Goal: Complete application form: Complete application form

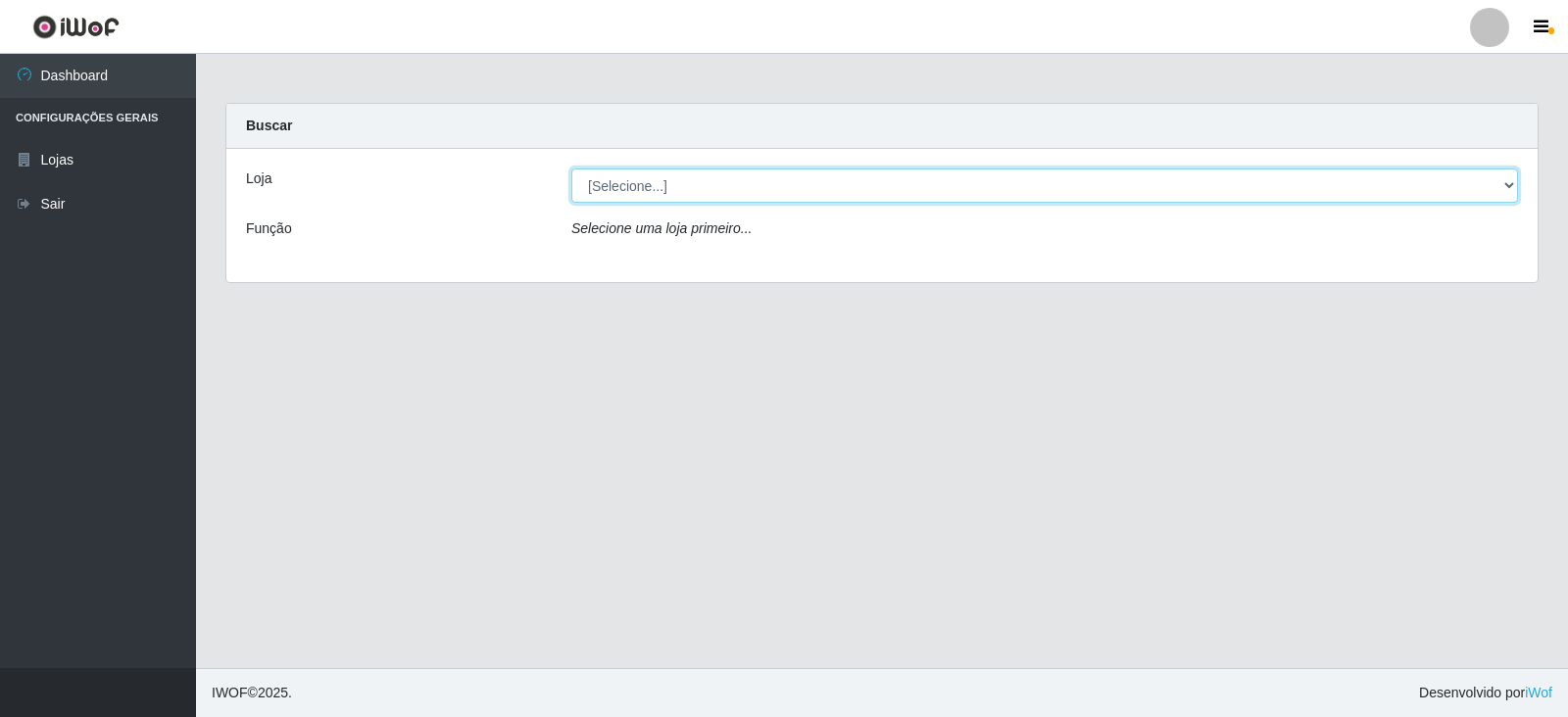
click at [1509, 188] on select "[Selecione...] Atacado Vem - Loja 30 Laranjeiras Velha" at bounding box center [1044, 186] width 947 height 35
select select "495"
click at [571, 169] on select "[Selecione...] Atacado Vem - Loja 30 Laranjeiras Velha" at bounding box center [1044, 186] width 947 height 35
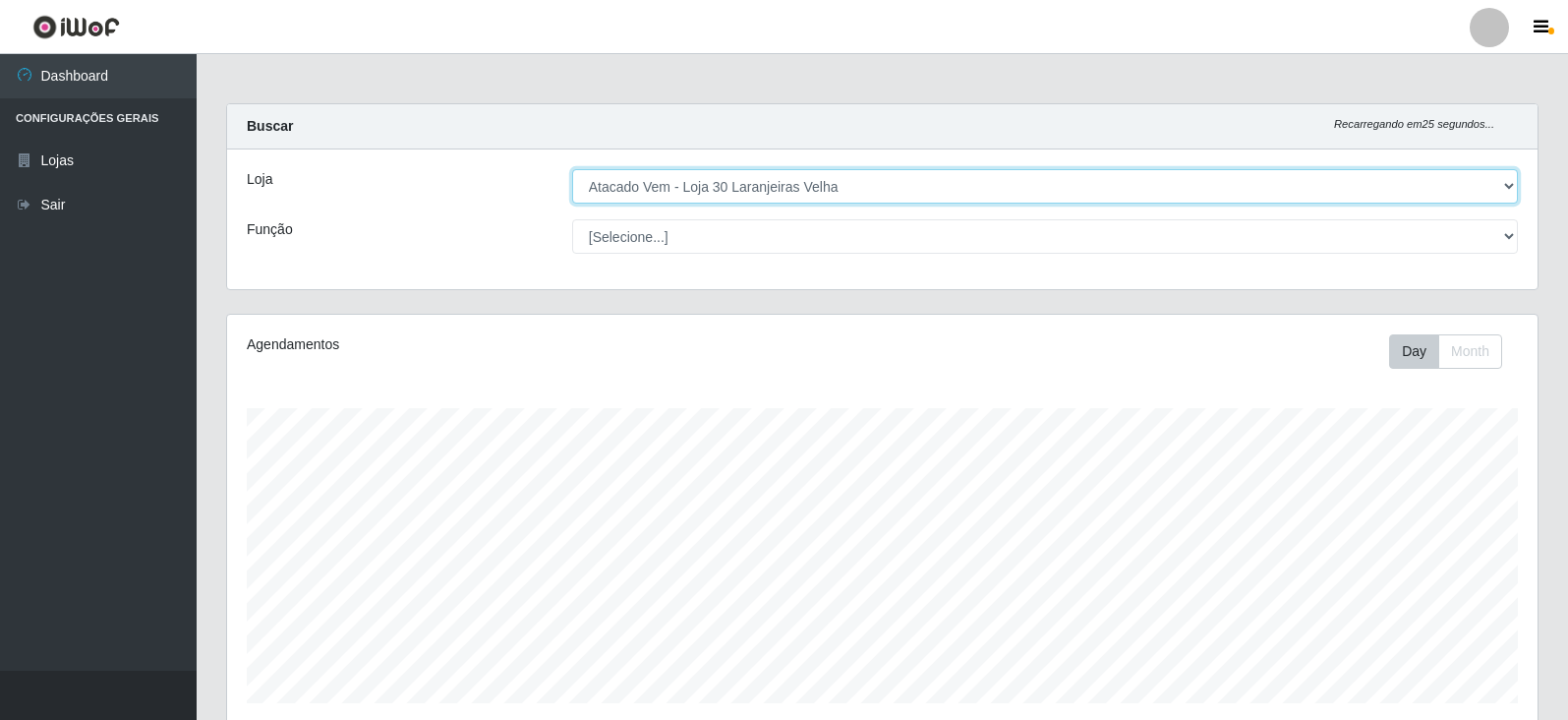
click at [1506, 177] on select "[Selecione...] Atacado Vem - Loja 30 Laranjeiras Velha" at bounding box center [1045, 186] width 946 height 35
click at [572, 170] on select "[Selecione...] Atacado Vem - Loja 30 Laranjeiras Velha" at bounding box center [1045, 186] width 946 height 35
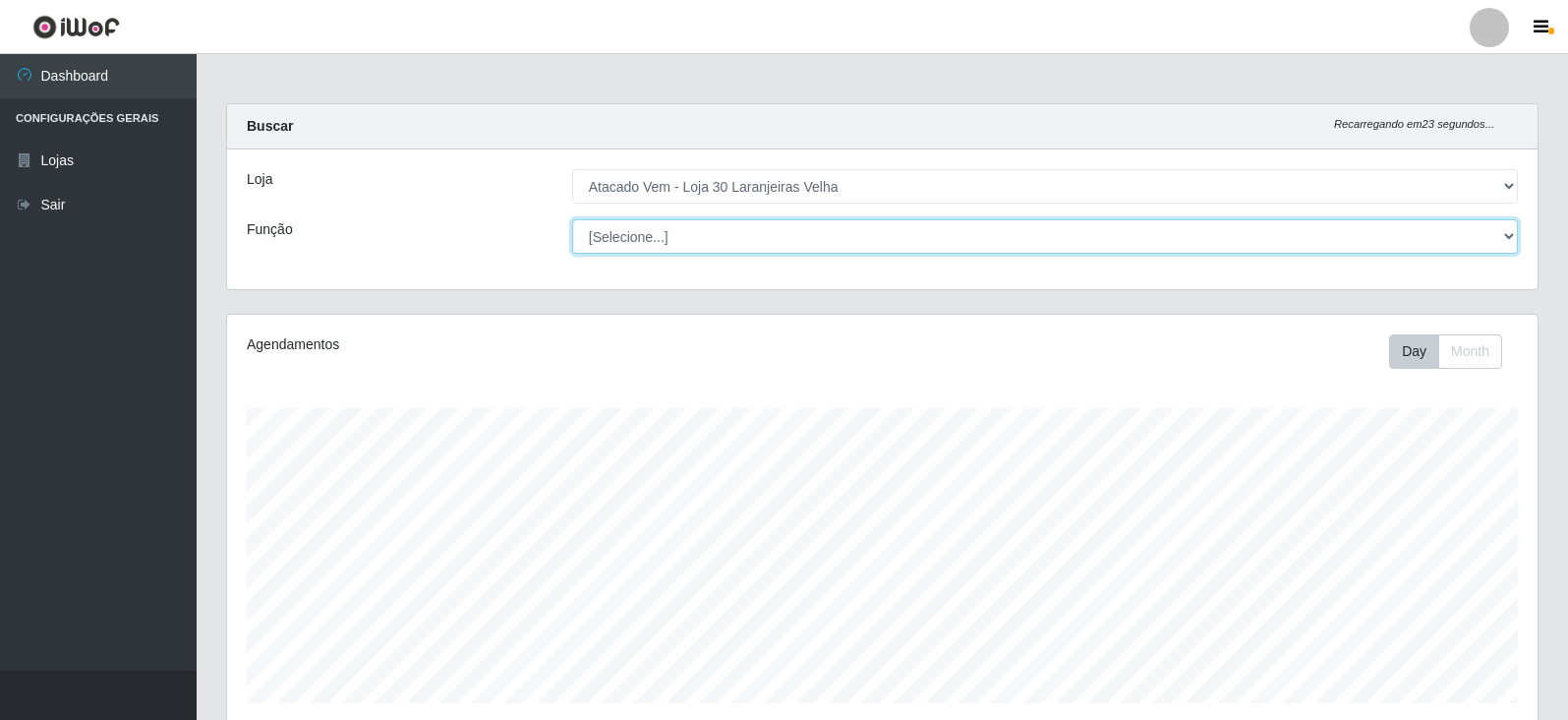
click at [1503, 242] on select "[Selecione...] Repositor Repositor + Repositor ++" at bounding box center [1045, 236] width 946 height 35
select select "24"
click at [572, 219] on select "[Selecione...] Repositor Repositor + Repositor ++" at bounding box center [1045, 236] width 946 height 35
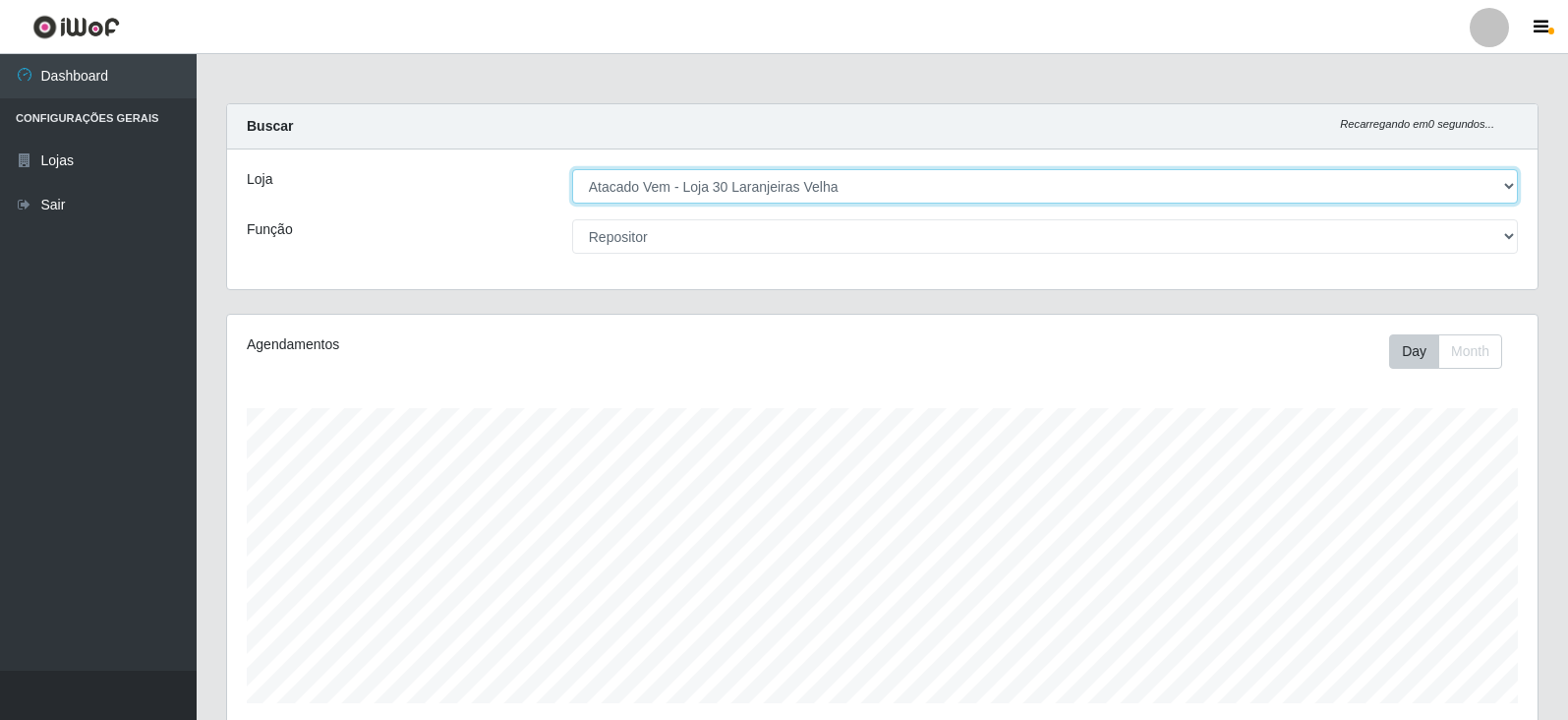
click at [1502, 187] on select "[Selecione...] Atacado Vem - Loja 30 Laranjeiras Velha" at bounding box center [1045, 186] width 946 height 35
click at [572, 170] on select "[Selecione...] Atacado Vem - Loja 30 Laranjeiras Velha" at bounding box center [1045, 186] width 946 height 35
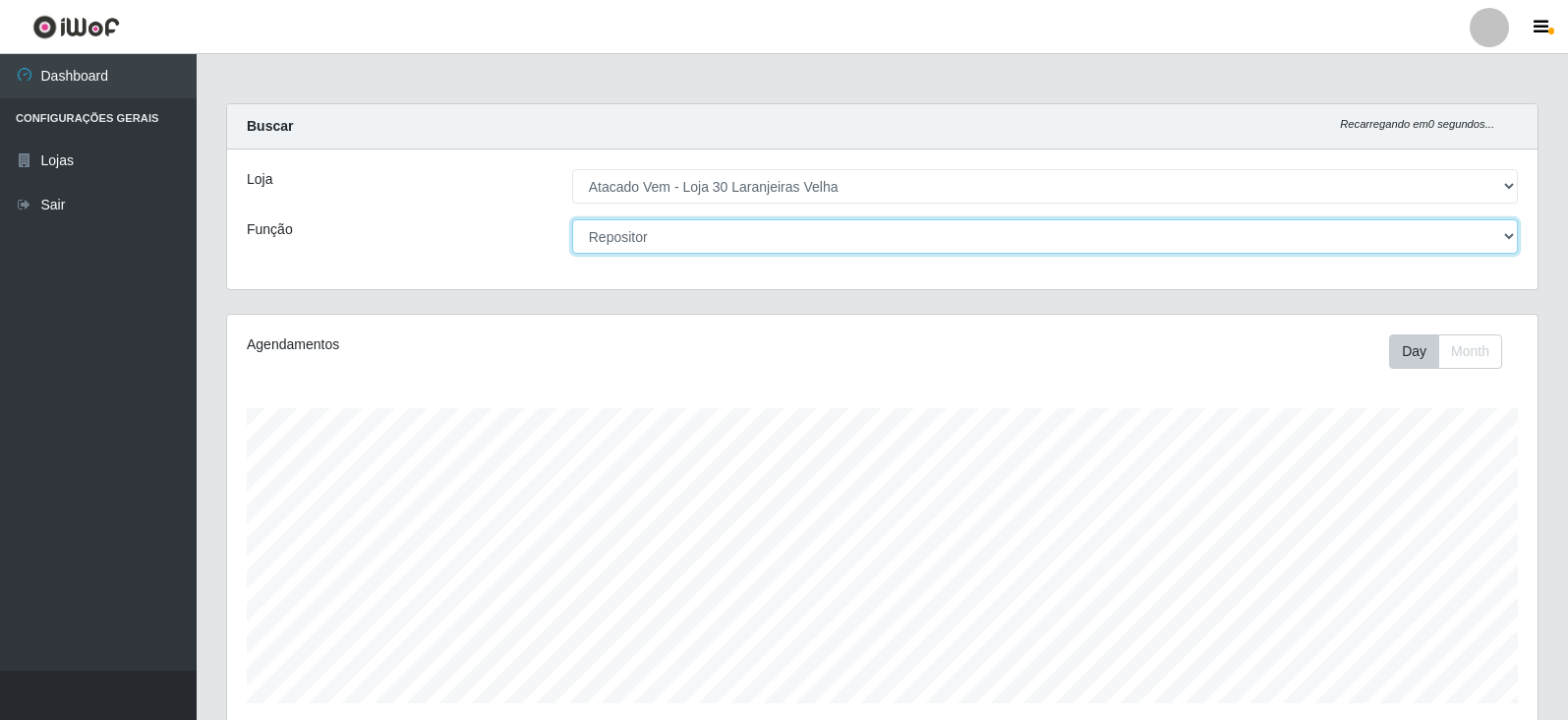
drag, startPoint x: 1503, startPoint y: 236, endPoint x: 1510, endPoint y: 250, distance: 15.7
click at [1504, 236] on select "[Selecione...] Repositor Repositor + Repositor ++" at bounding box center [1045, 236] width 946 height 35
click at [572, 219] on select "[Selecione...] Repositor Repositor + Repositor ++" at bounding box center [1045, 236] width 946 height 35
